Goal: Task Accomplishment & Management: Use online tool/utility

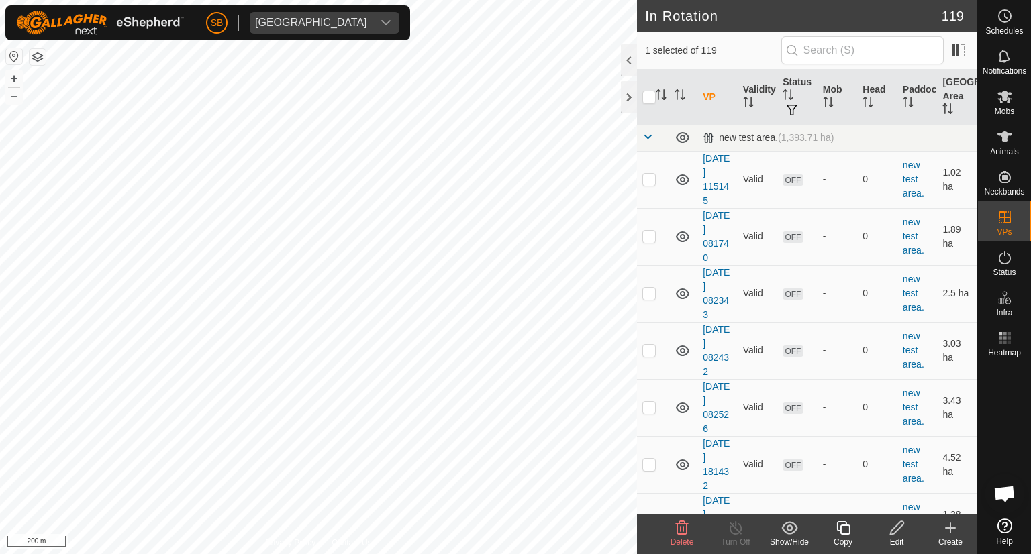
click at [897, 538] on div "Edit" at bounding box center [897, 542] width 54 height 12
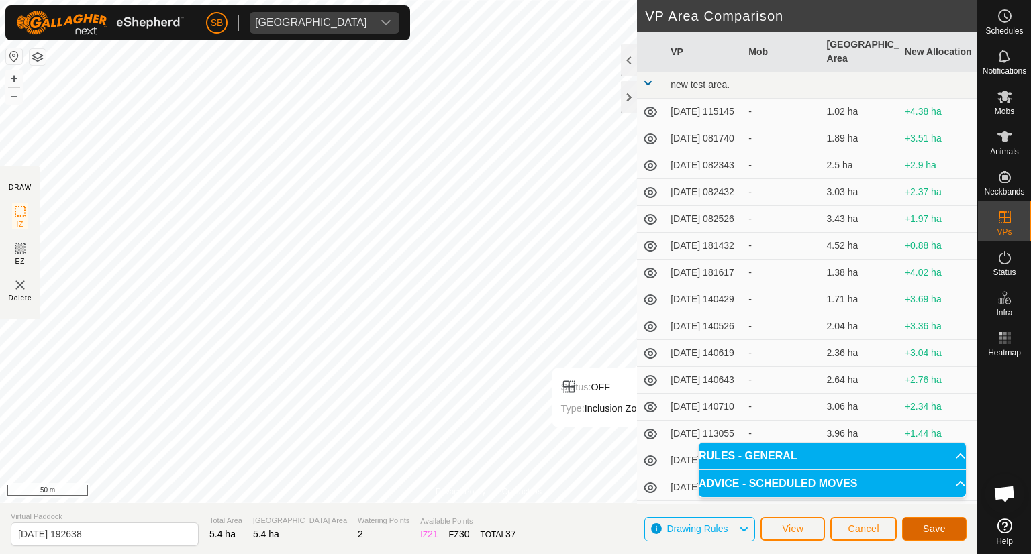
click at [927, 524] on span "Save" at bounding box center [934, 528] width 23 height 11
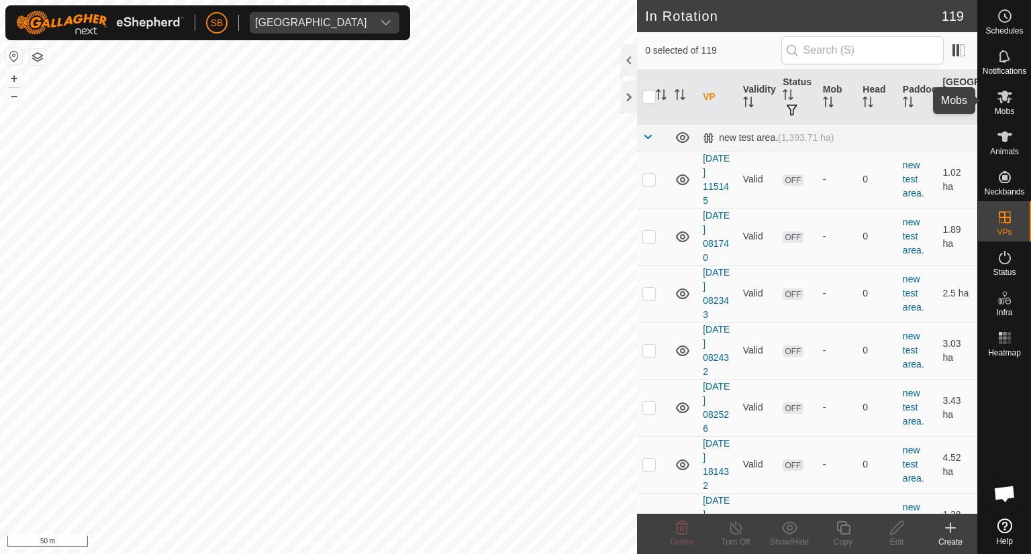
click at [1007, 103] on icon at bounding box center [1005, 97] width 16 height 16
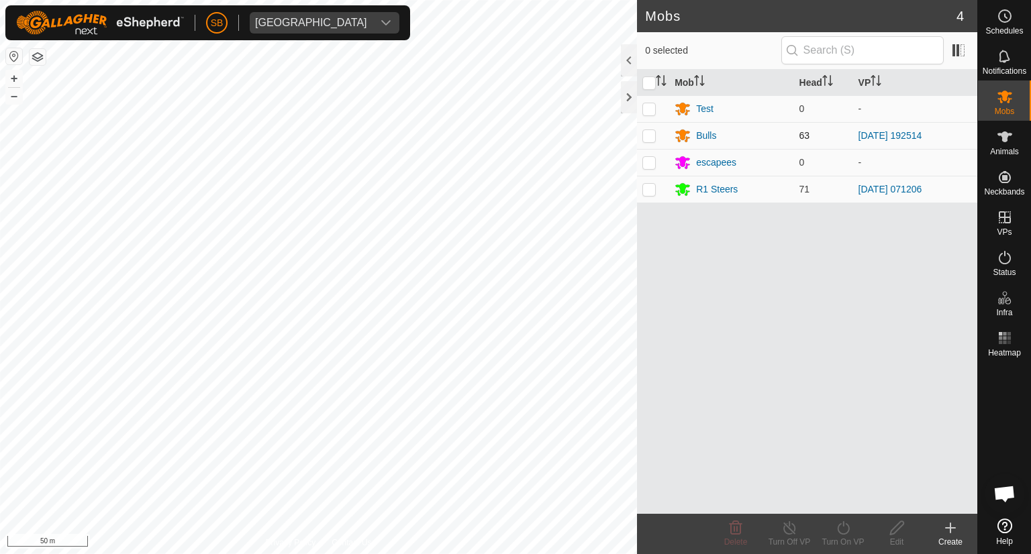
click at [649, 135] on div "SB Tangihanga station Schedules Notifications Mobs Animals Neckbands VPs Status…" at bounding box center [515, 277] width 1031 height 554
click at [650, 136] on p-checkbox at bounding box center [648, 135] width 13 height 11
checkbox input "true"
click at [844, 528] on icon at bounding box center [843, 528] width 17 height 16
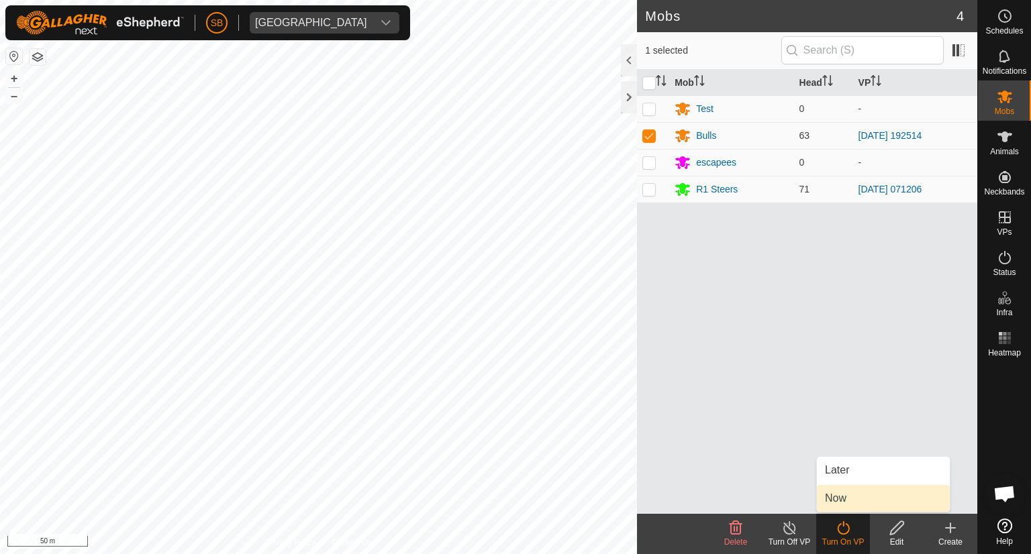
click at [840, 495] on link "Now" at bounding box center [883, 498] width 133 height 27
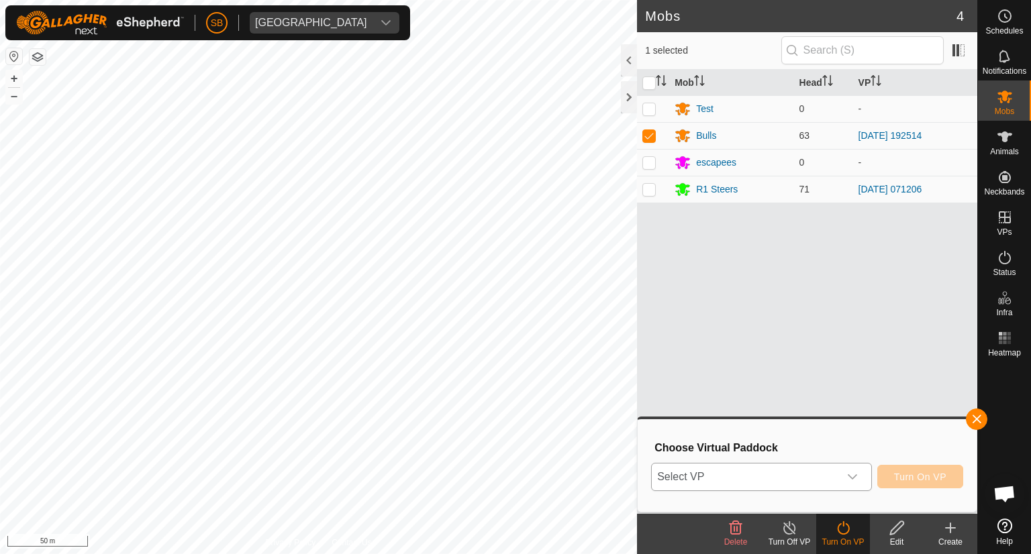
click at [851, 480] on icon "dropdown trigger" at bounding box center [852, 477] width 11 height 11
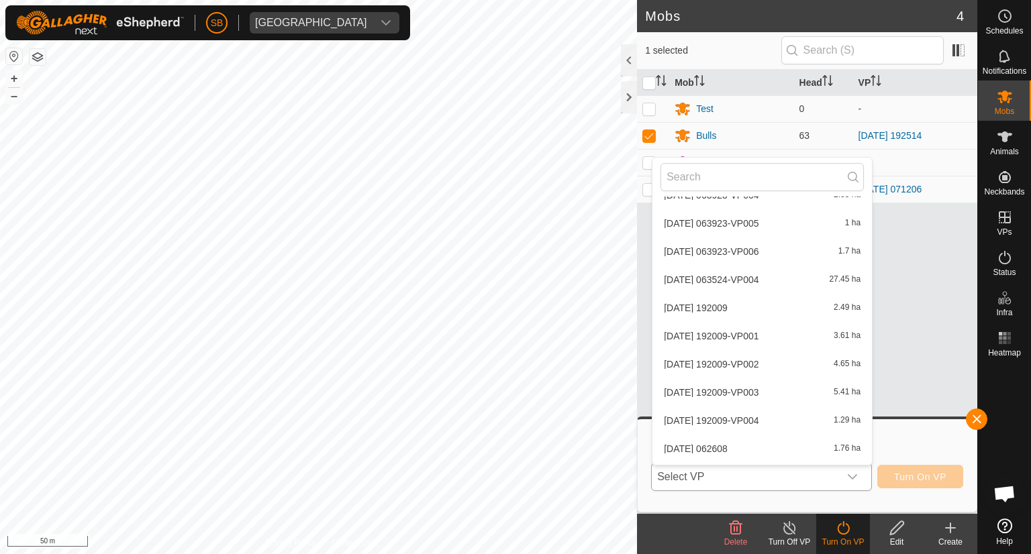
scroll to position [3115, 0]
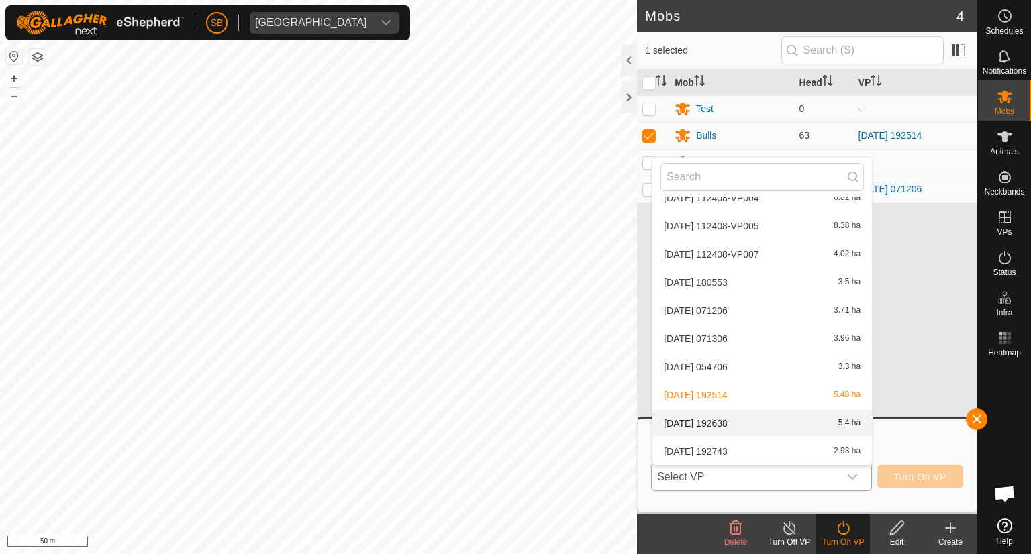
click at [731, 427] on li "[DATE] 192638 5.4 ha" at bounding box center [761, 423] width 219 height 27
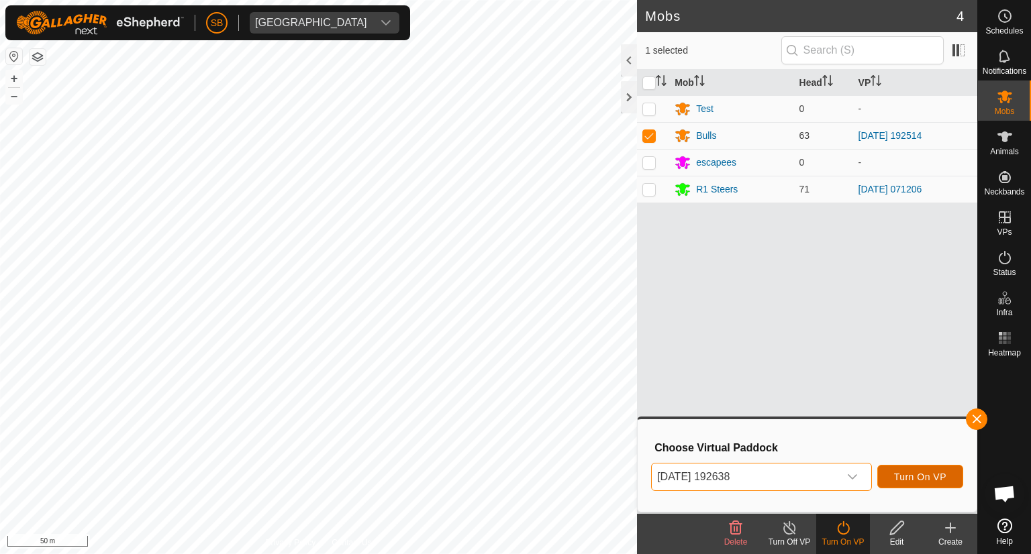
click at [940, 478] on span "Turn On VP" at bounding box center [920, 477] width 52 height 11
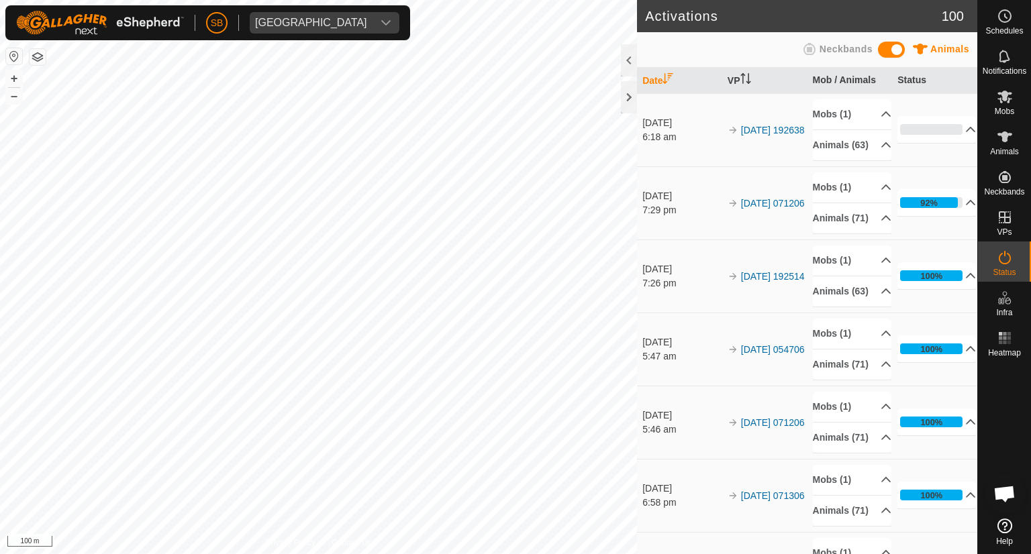
click at [60, 554] on html "SB [GEOGRAPHIC_DATA] Schedules Notifications Mobs Animals Neckbands VPs Status …" at bounding box center [515, 277] width 1031 height 554
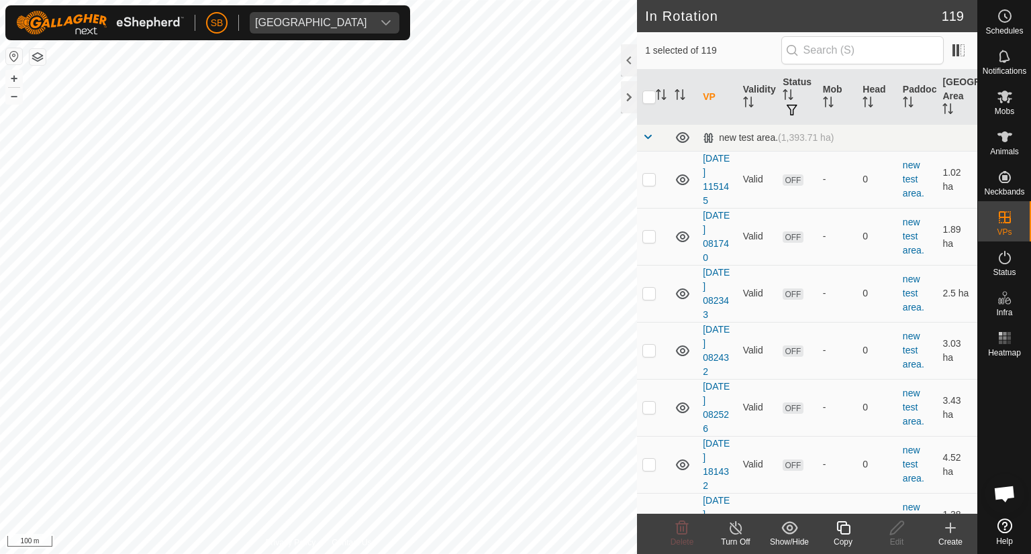
click at [848, 534] on icon at bounding box center [842, 527] width 13 height 13
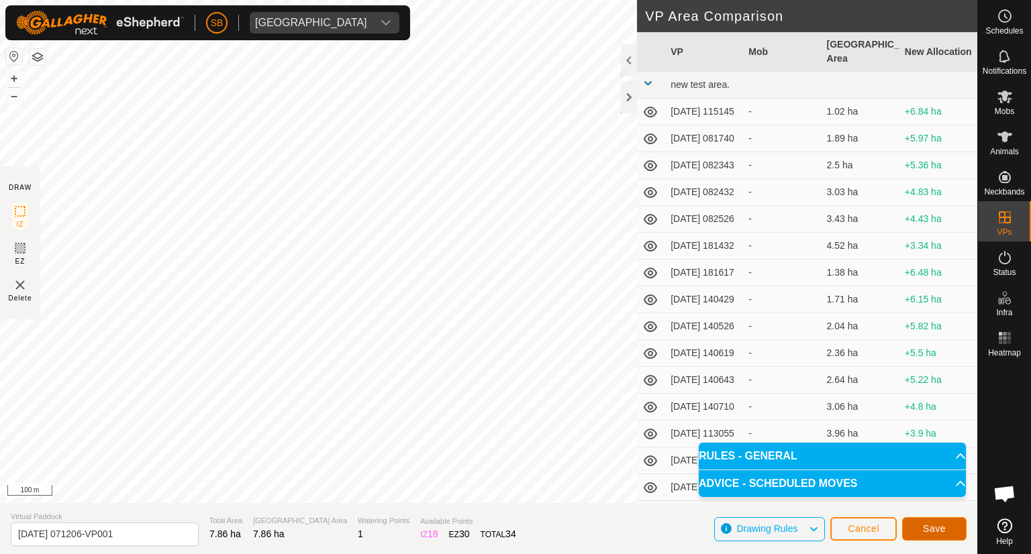
click at [943, 529] on span "Save" at bounding box center [934, 528] width 23 height 11
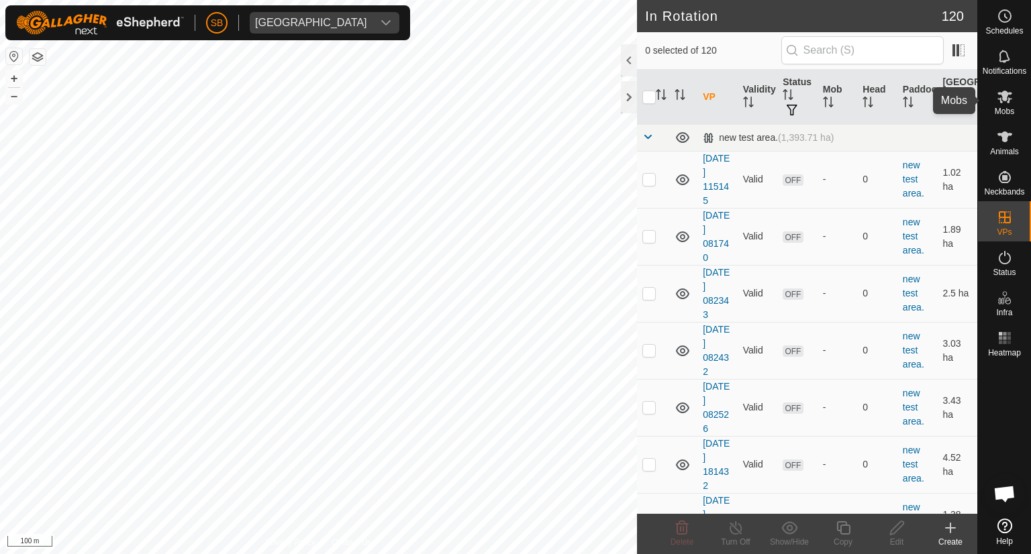
click at [1001, 105] on es-mob-svg-icon at bounding box center [1005, 96] width 24 height 21
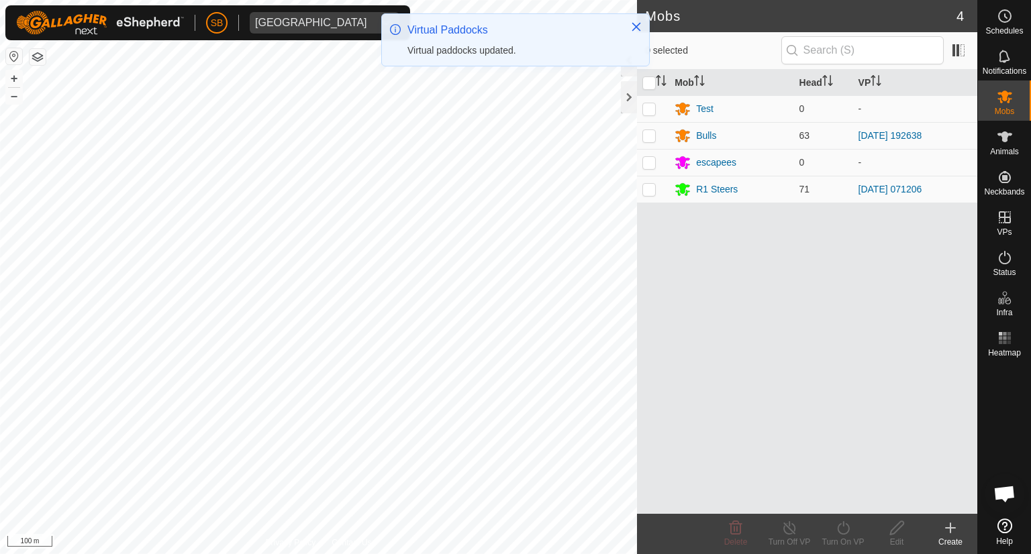
click at [650, 193] on p-checkbox at bounding box center [648, 189] width 13 height 11
checkbox input "true"
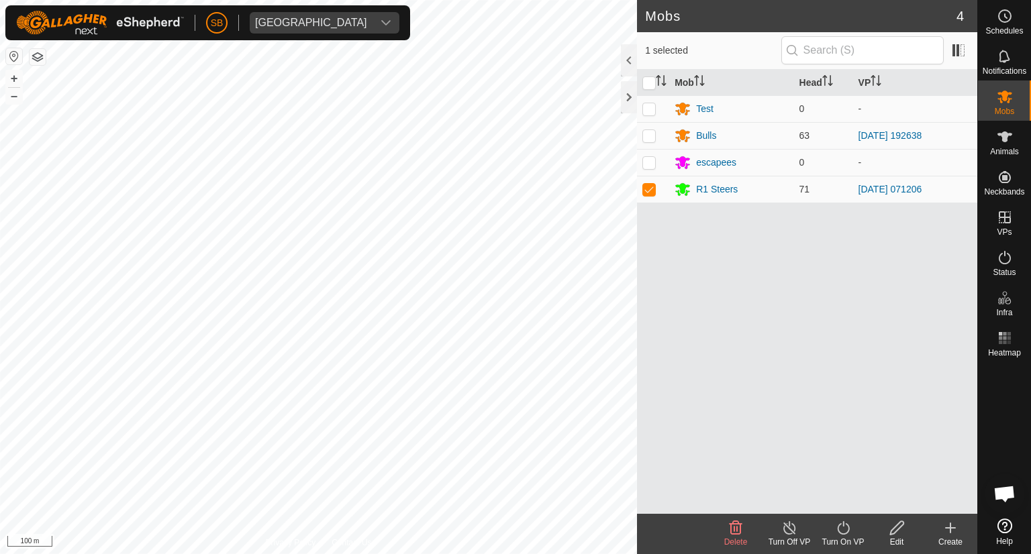
click at [844, 528] on icon at bounding box center [843, 528] width 17 height 16
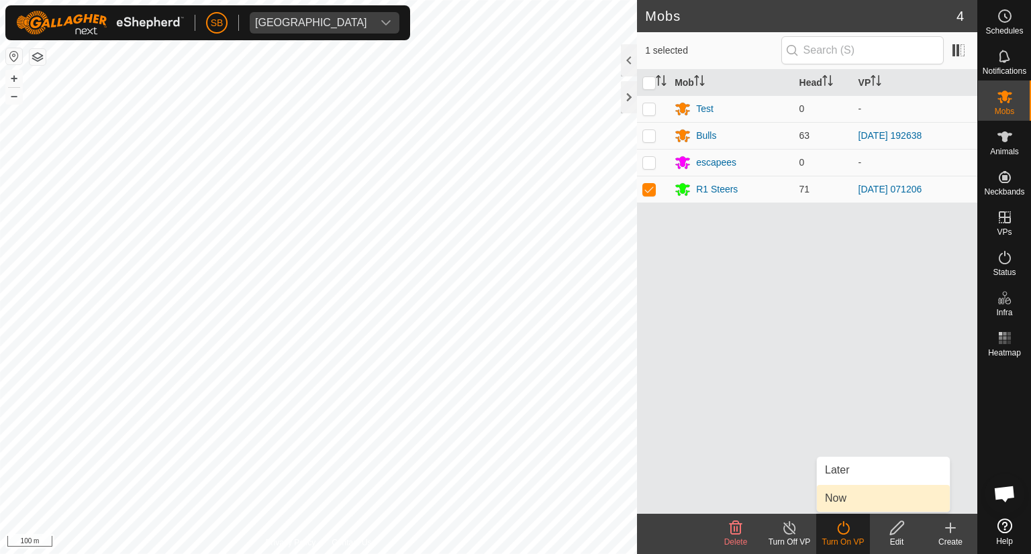
click at [839, 501] on link "Now" at bounding box center [883, 498] width 133 height 27
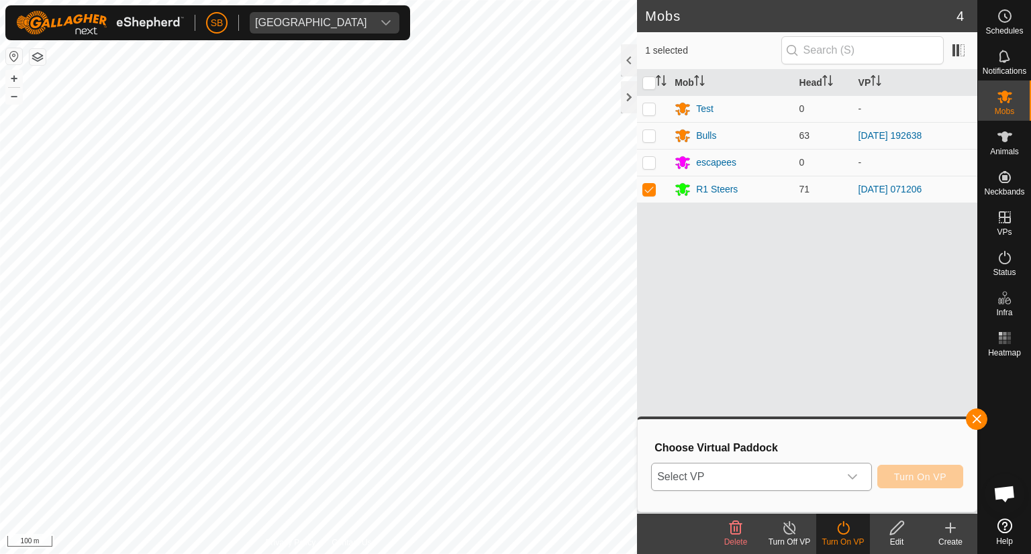
click at [852, 476] on icon "dropdown trigger" at bounding box center [852, 477] width 11 height 11
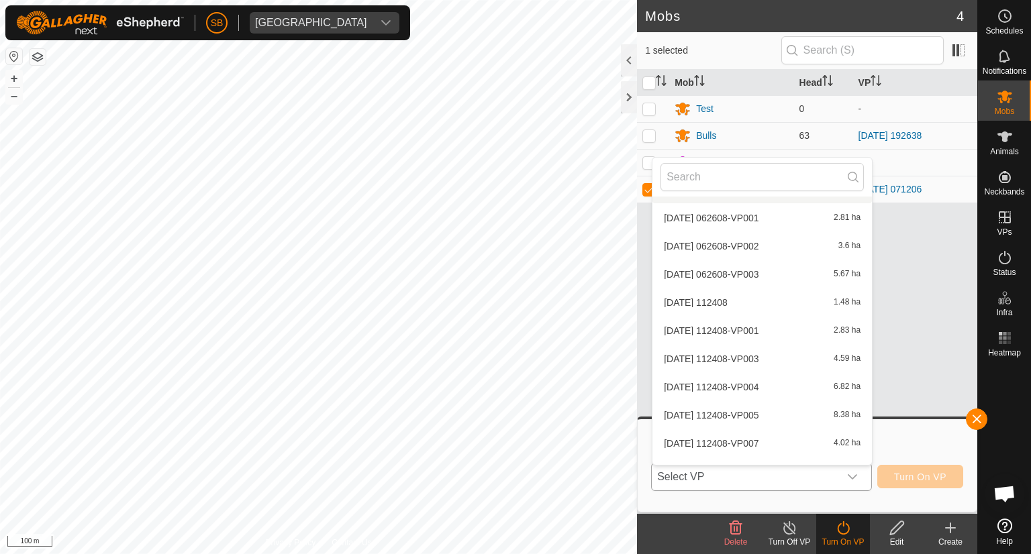
scroll to position [3143, 0]
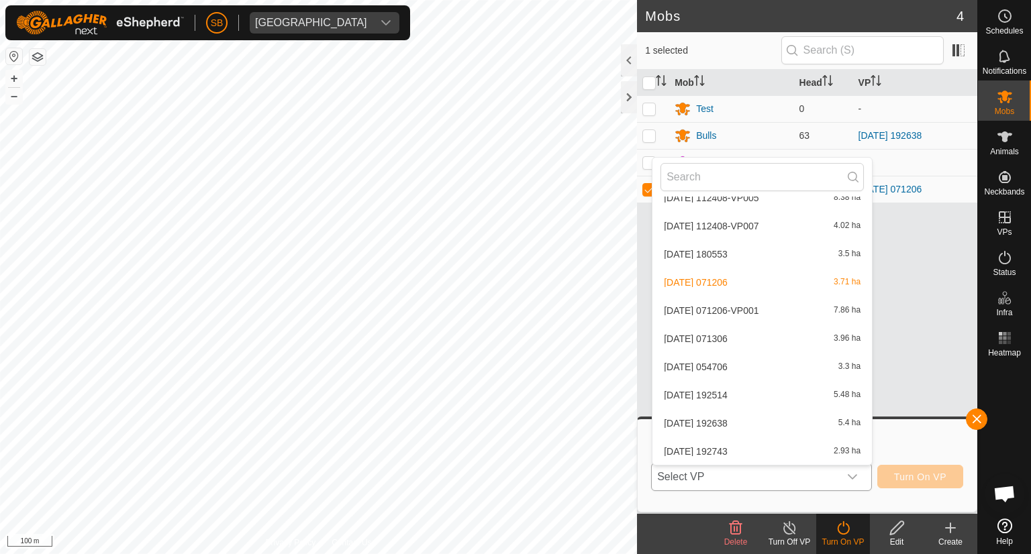
click at [758, 311] on li "[DATE] 071206-VP001 7.86 ha" at bounding box center [761, 310] width 219 height 27
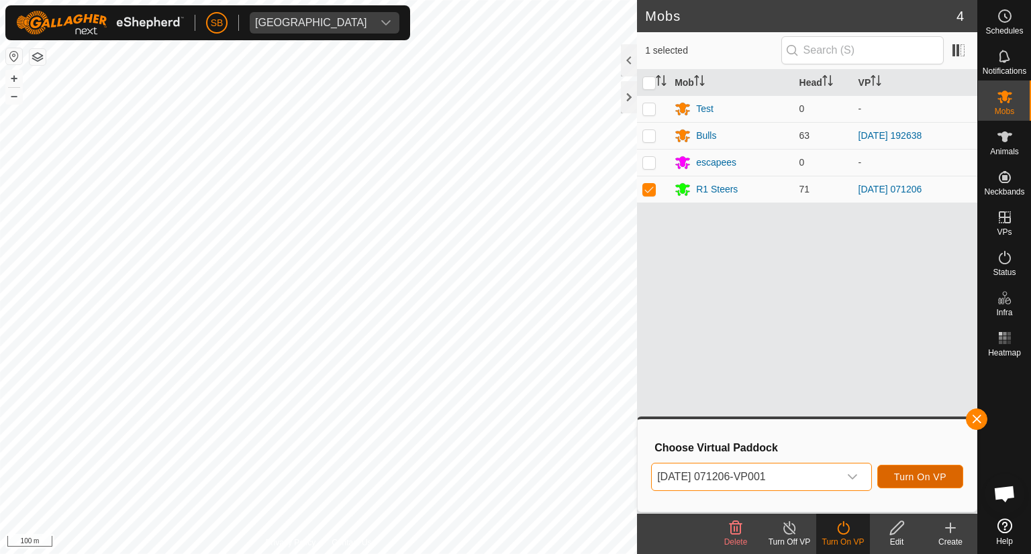
click at [915, 474] on span "Turn On VP" at bounding box center [920, 477] width 52 height 11
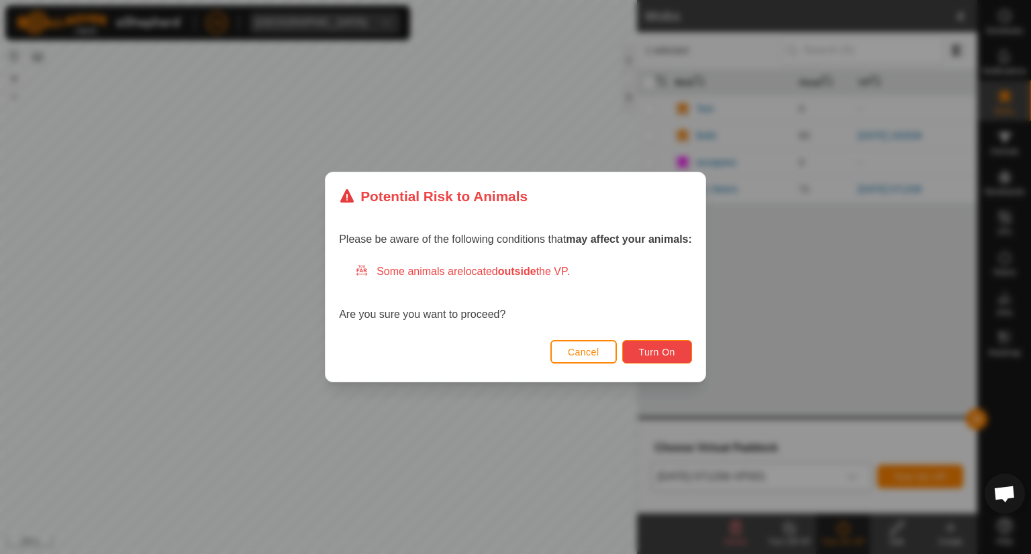
click at [663, 348] on span "Turn On" at bounding box center [657, 352] width 36 height 11
